Goal: Check status: Check status

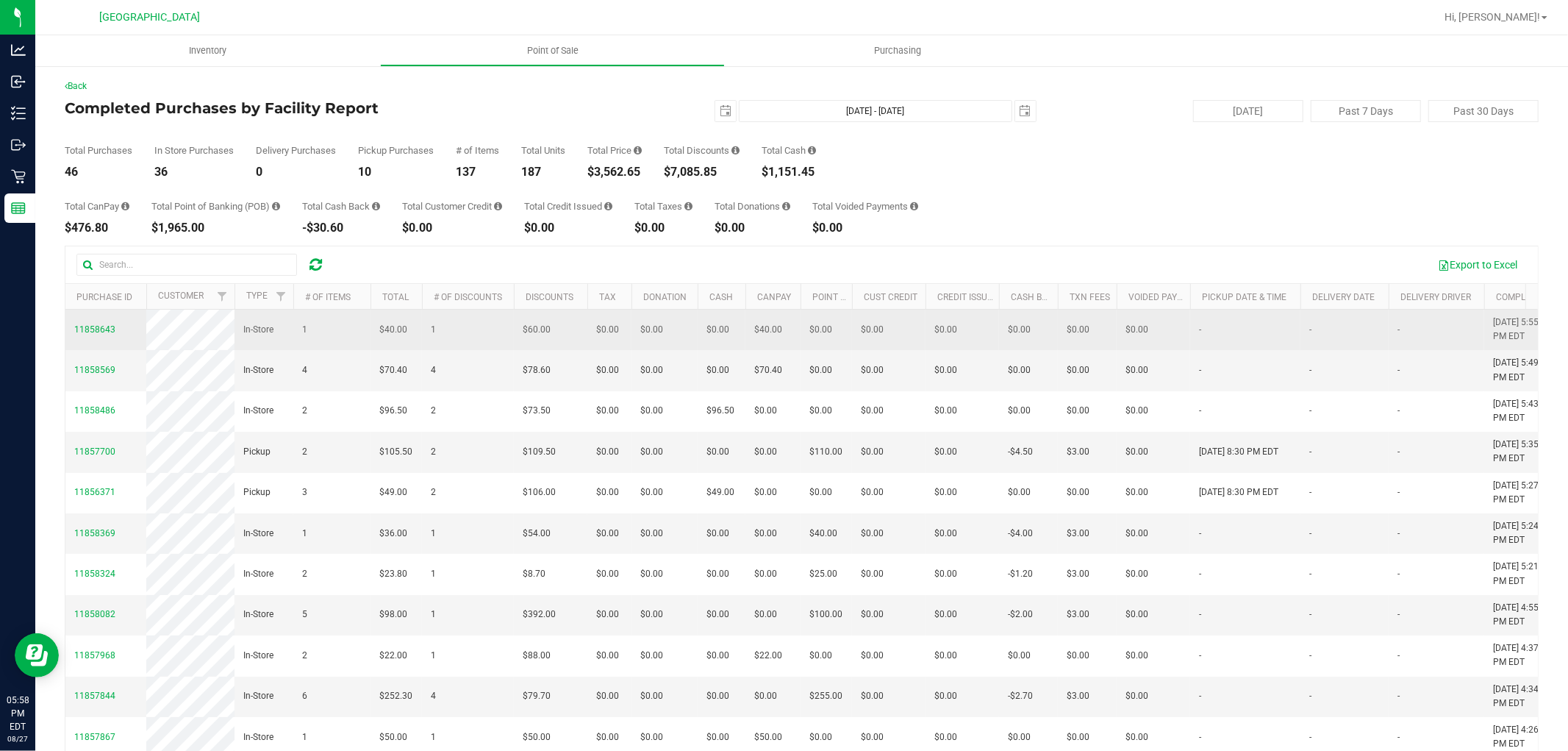
drag, startPoint x: 1236, startPoint y: 648, endPoint x: 143, endPoint y: 328, distance: 1138.9
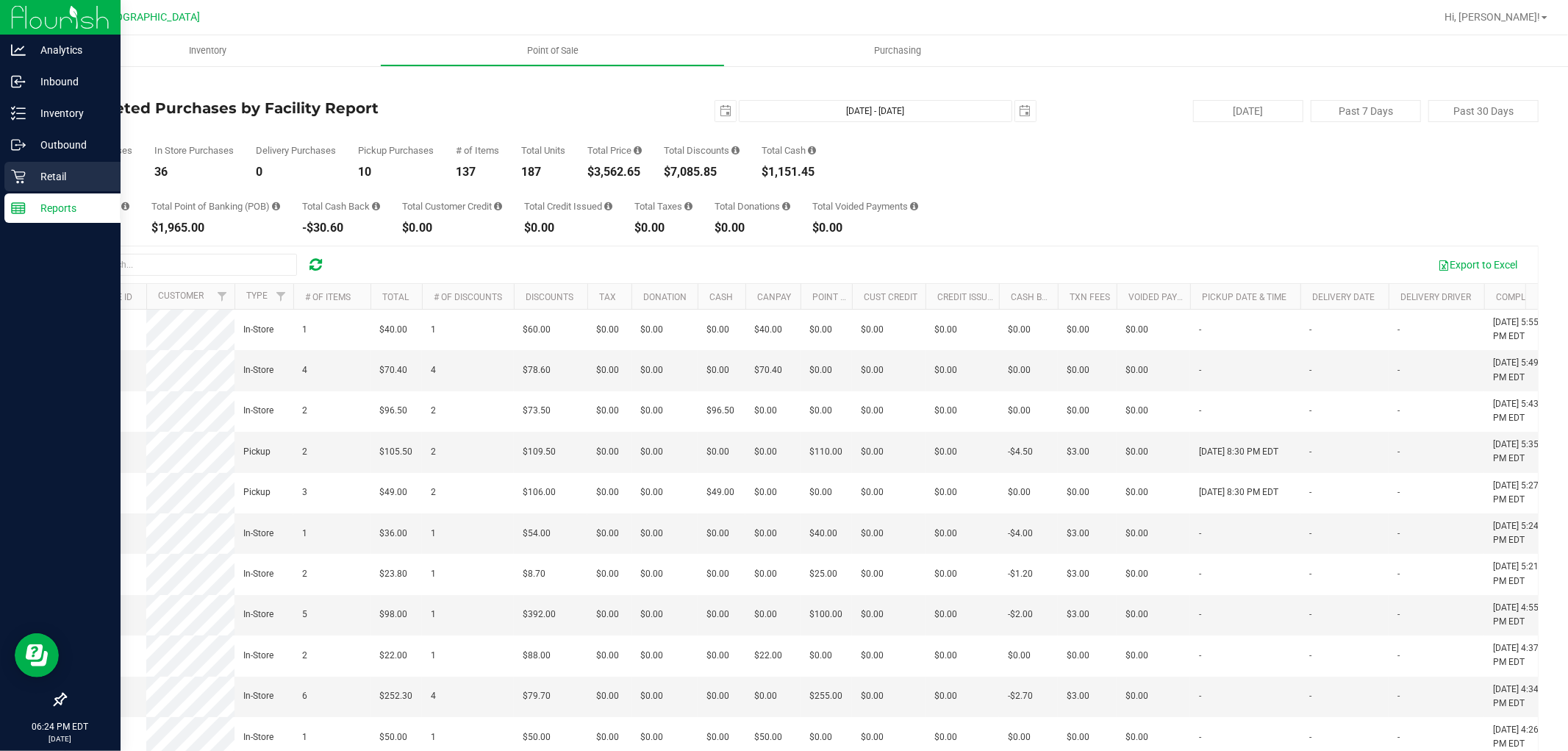
click at [12, 174] on icon at bounding box center [18, 177] width 14 height 14
click at [28, 143] on p "Outbound" at bounding box center [69, 144] width 88 height 17
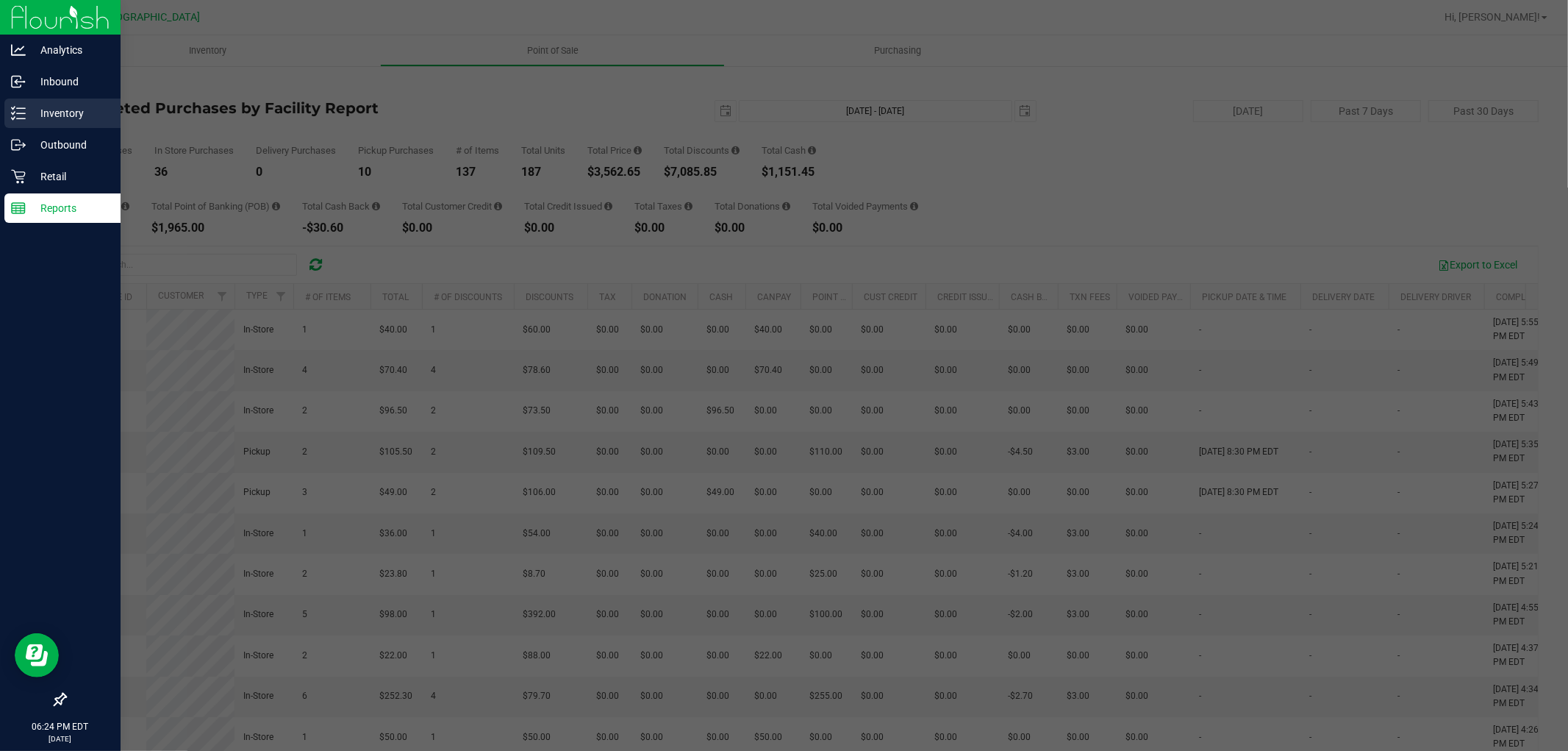
click at [49, 112] on p "Inventory" at bounding box center [69, 112] width 88 height 17
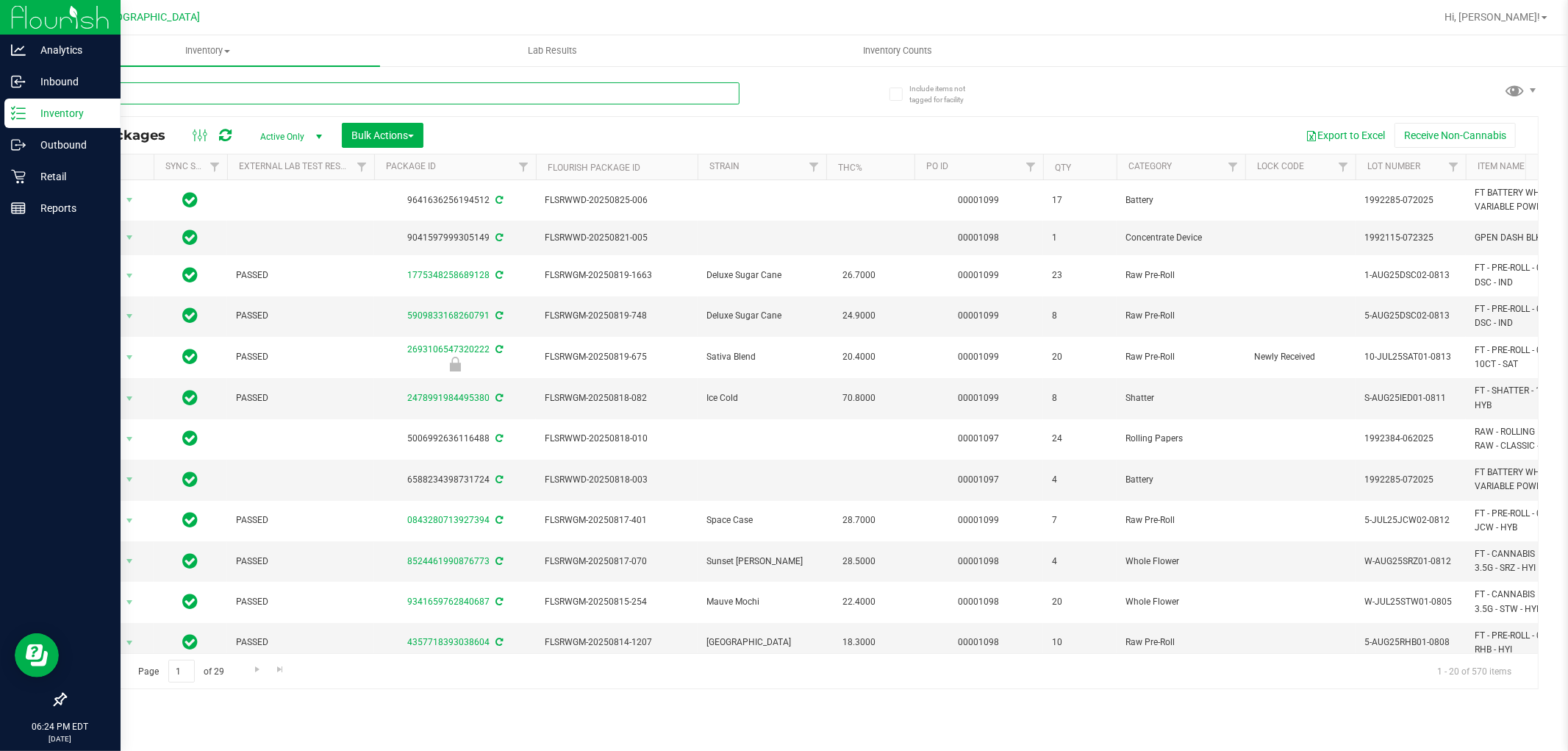
click at [208, 94] on input "text" at bounding box center [401, 93] width 674 height 22
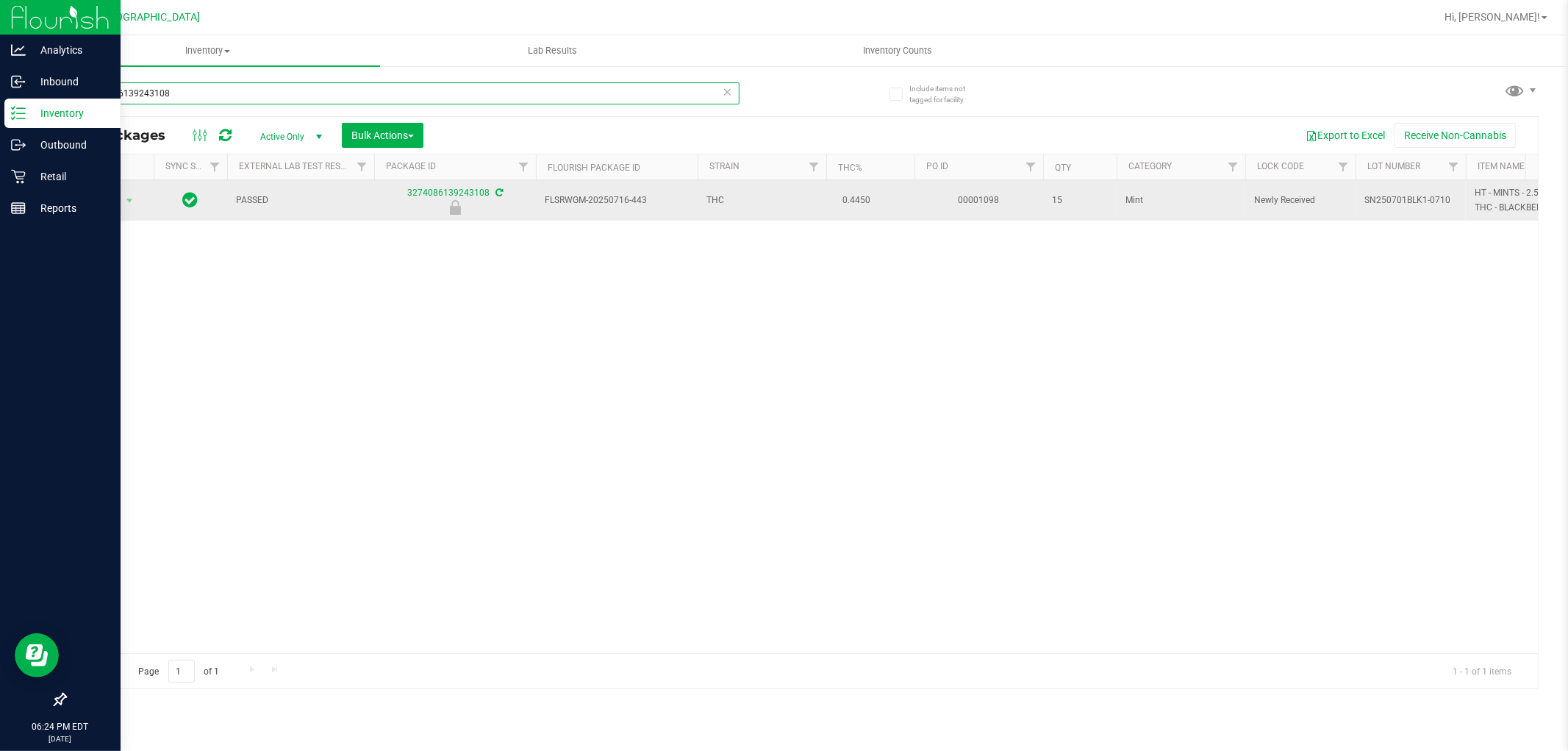
type input "3274086139243108"
click at [103, 199] on span "Action" at bounding box center [100, 200] width 40 height 21
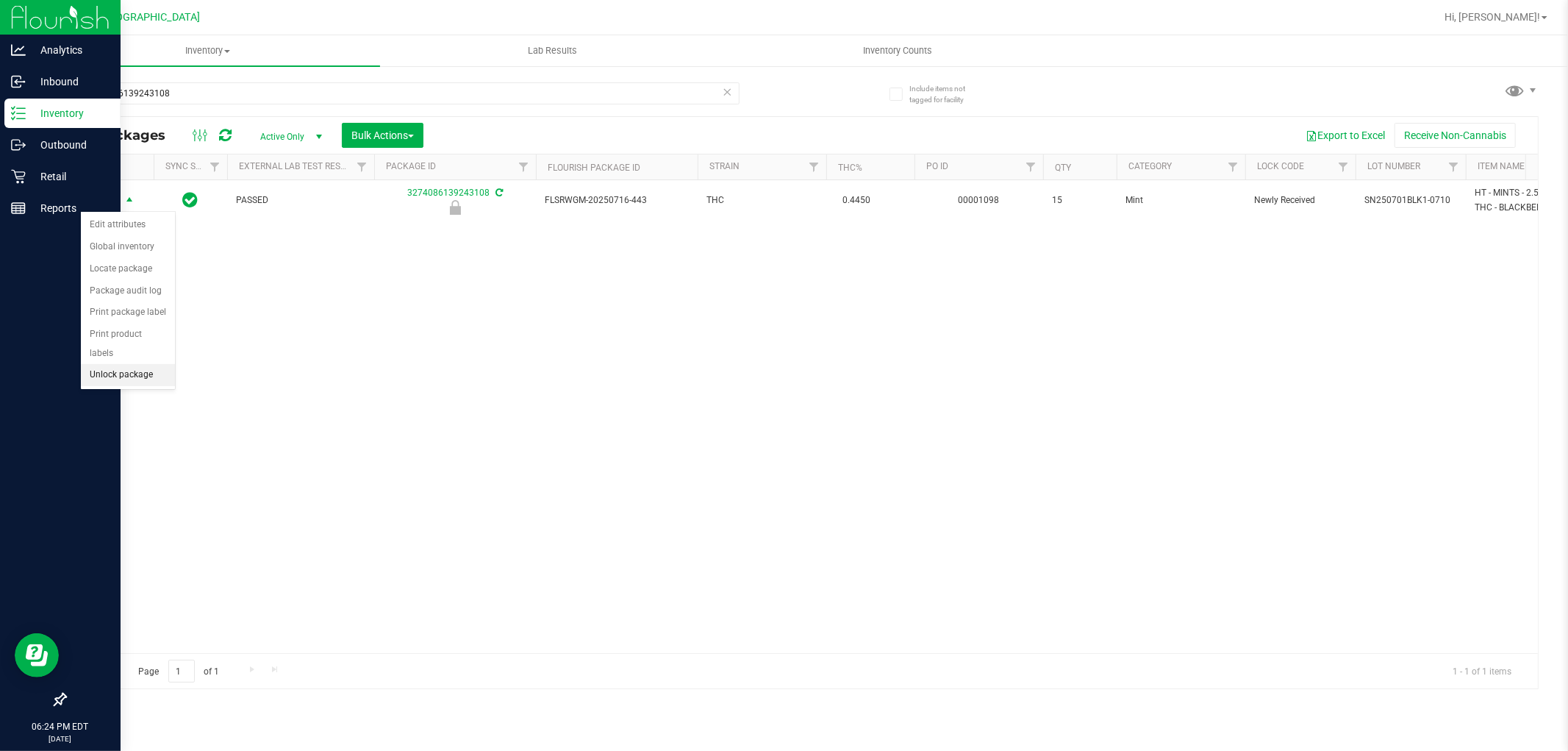
click at [143, 384] on li "Unlock package" at bounding box center [128, 375] width 94 height 22
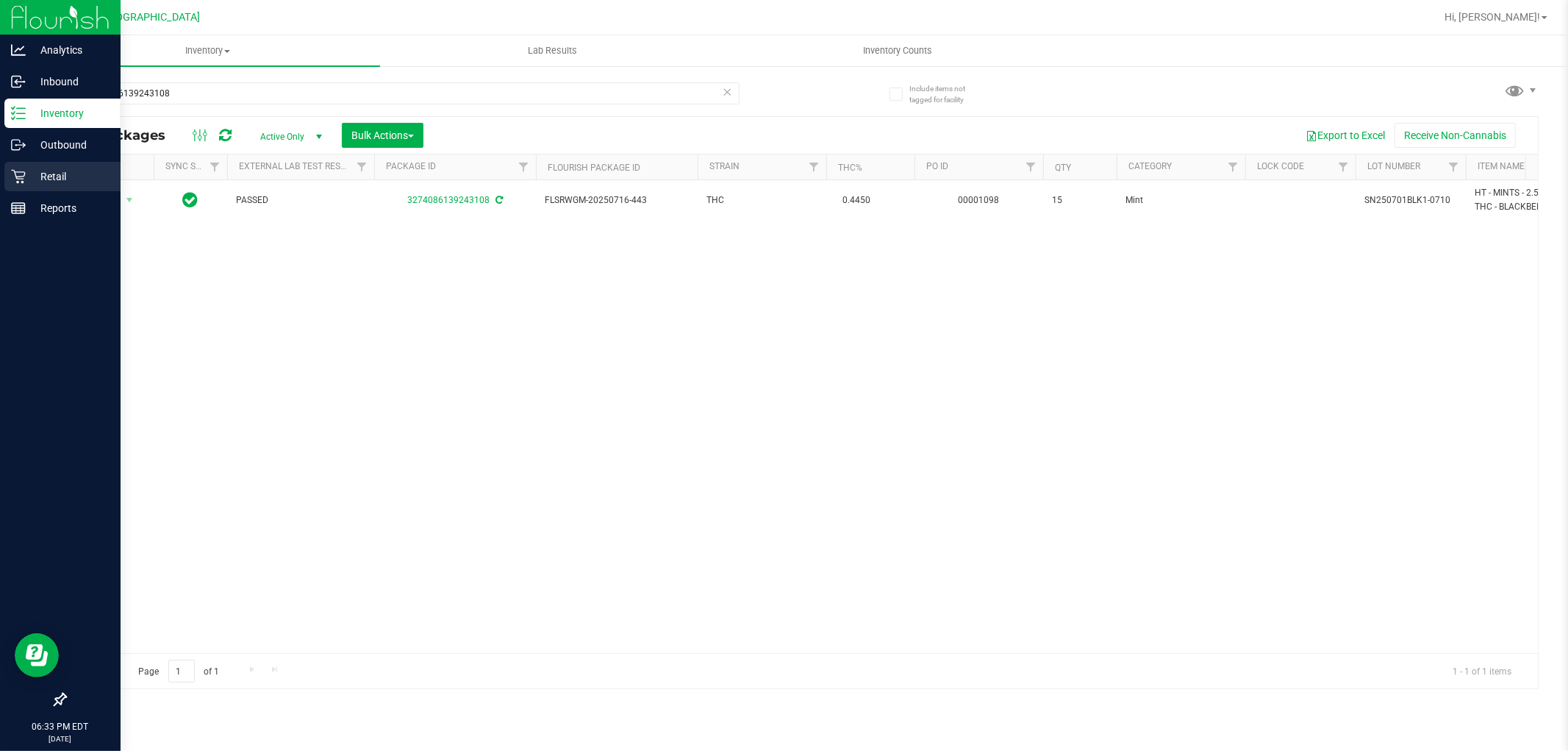
click at [32, 174] on p "Retail" at bounding box center [69, 176] width 88 height 17
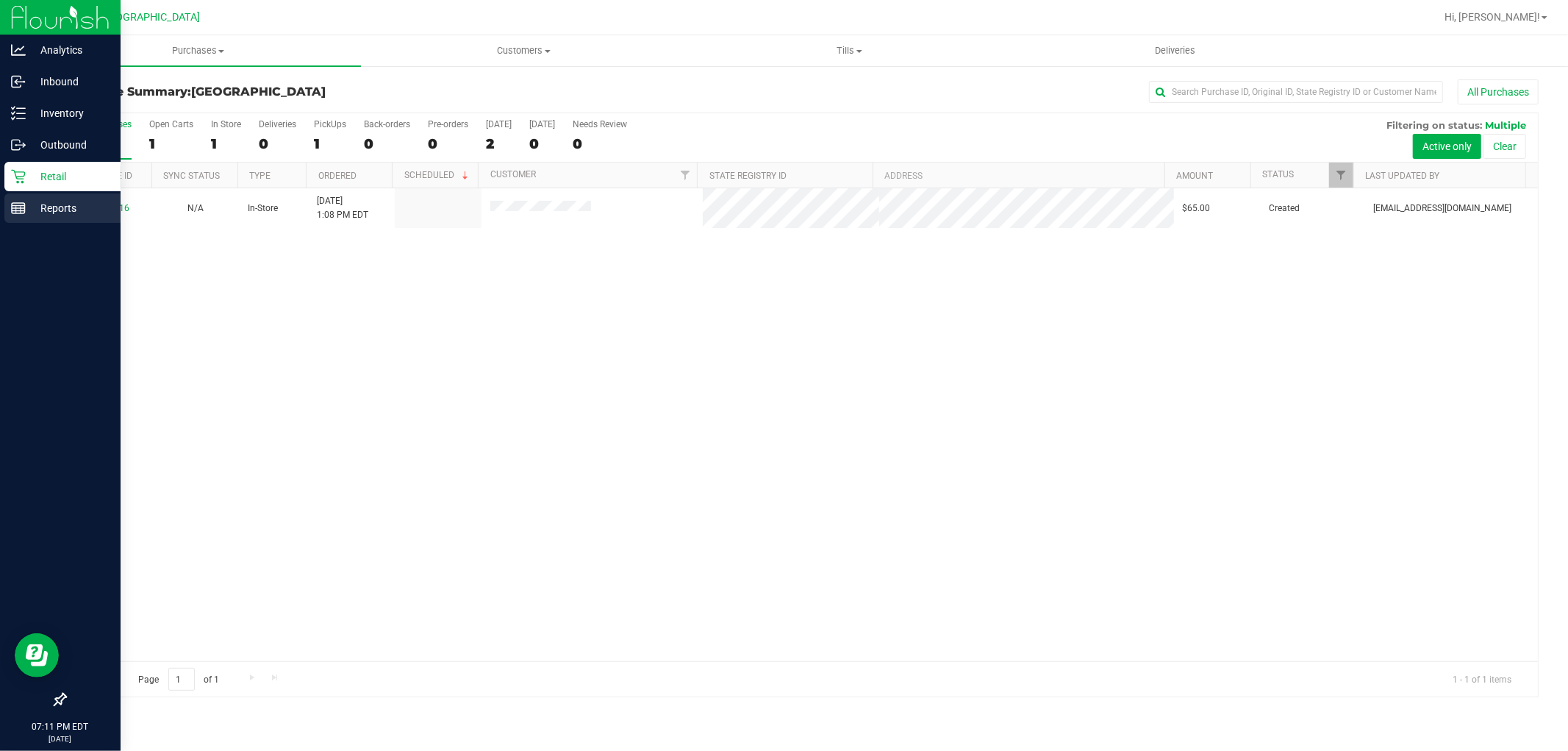
click at [64, 205] on p "Reports" at bounding box center [69, 207] width 88 height 17
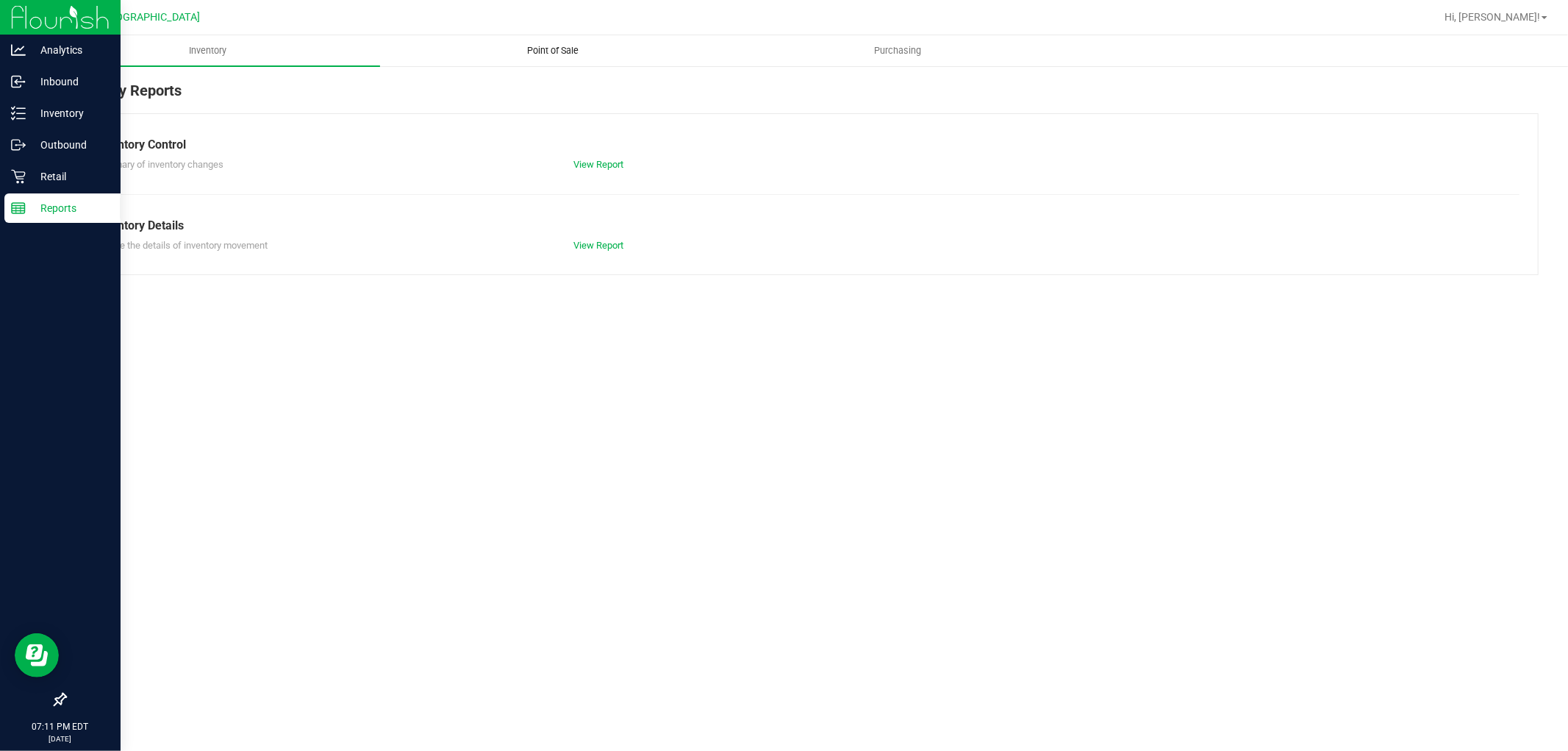
click at [527, 44] on span "Point of Sale" at bounding box center [552, 51] width 91 height 14
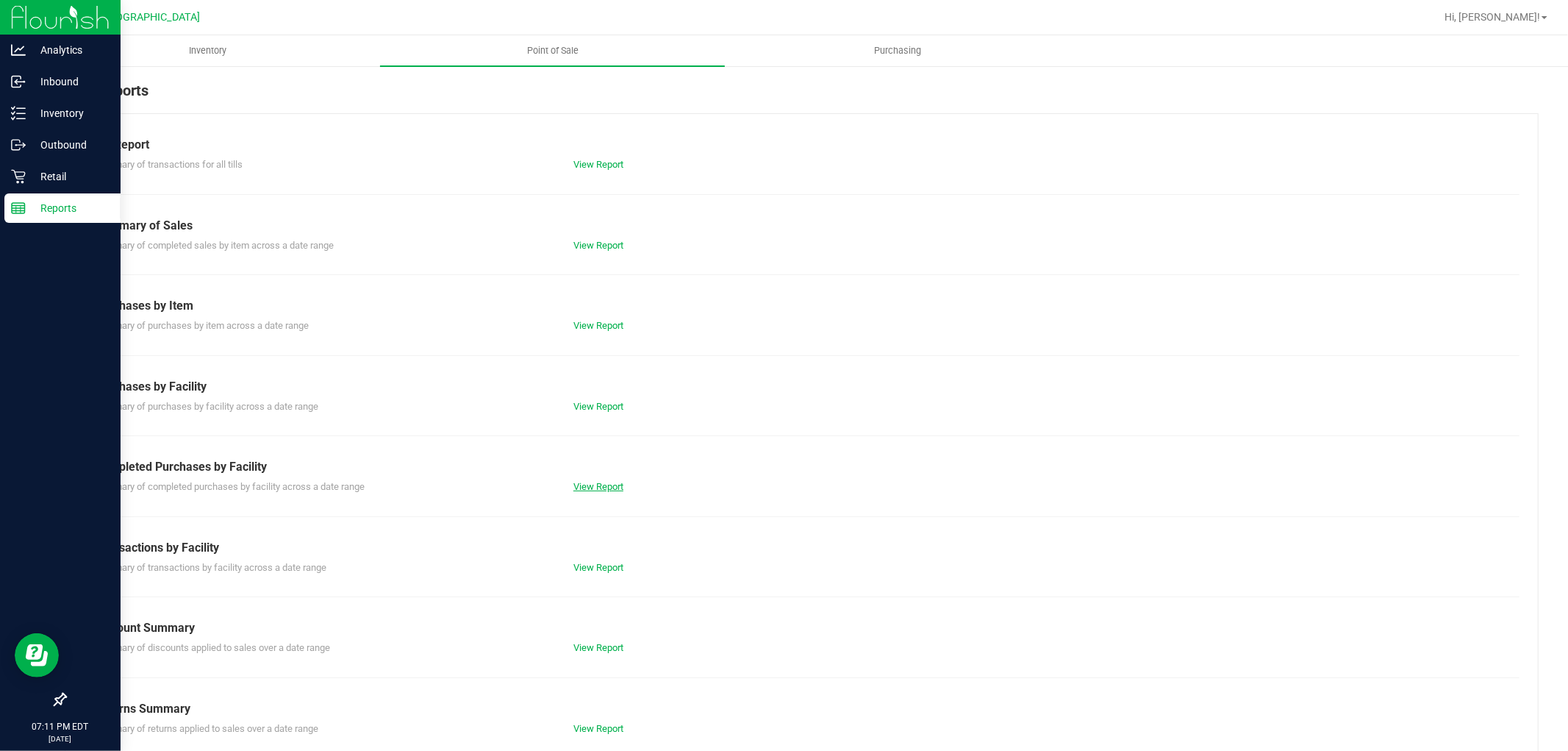
click at [587, 482] on link "View Report" at bounding box center [598, 486] width 50 height 11
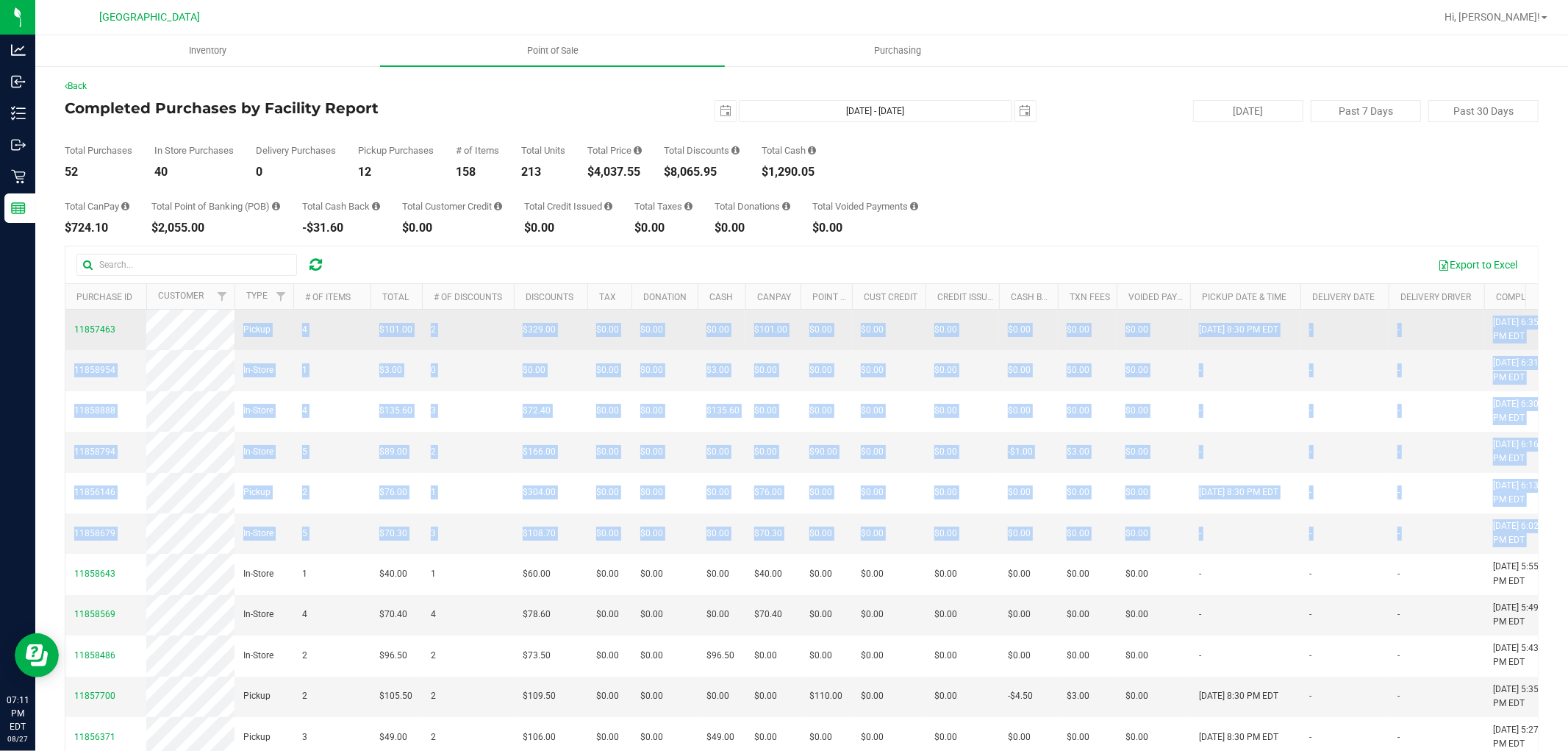
drag, startPoint x: 921, startPoint y: 596, endPoint x: 127, endPoint y: 334, distance: 836.1
